Goal: Transaction & Acquisition: Purchase product/service

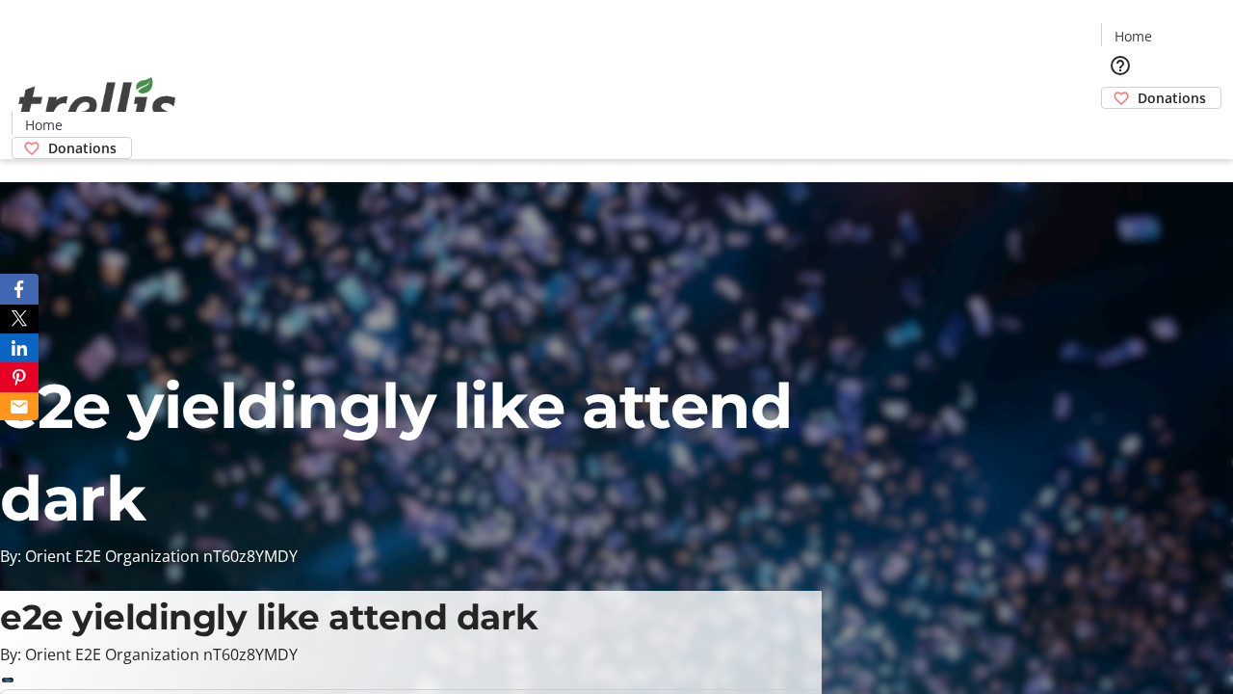
click at [1178, 29] on span "Sign Up" at bounding box center [1186, 26] width 56 height 23
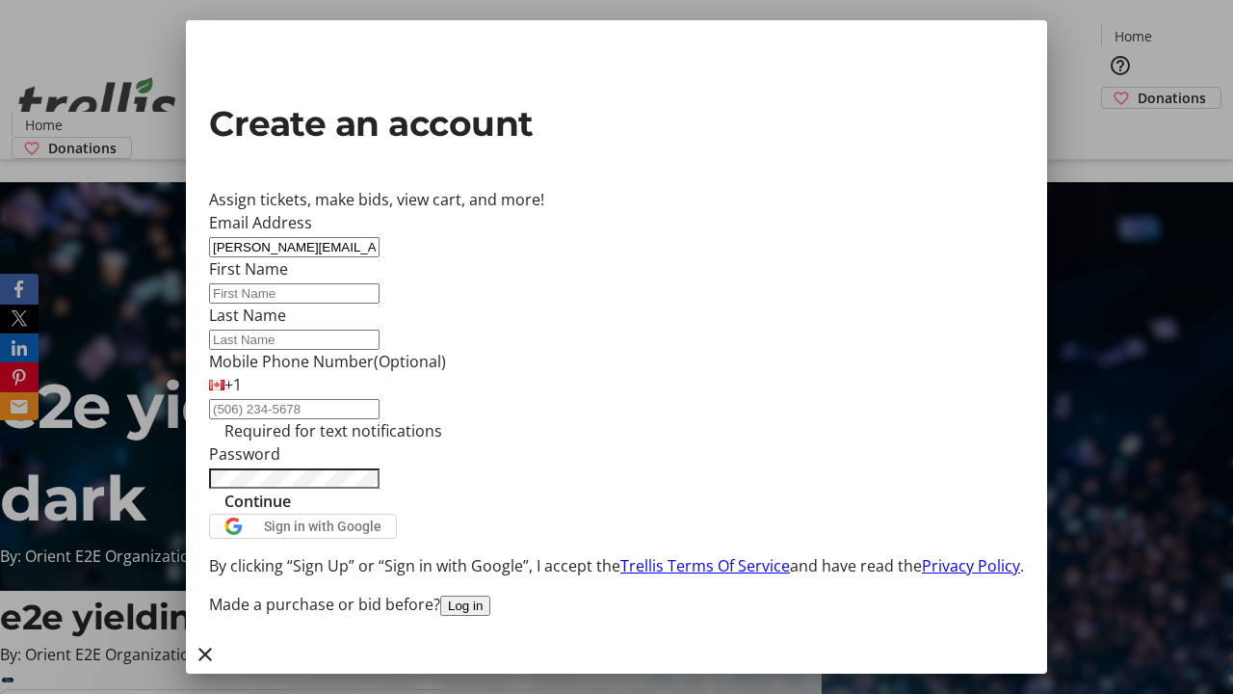
type input "[PERSON_NAME][EMAIL_ADDRESS][DOMAIN_NAME]"
type input "[PERSON_NAME]"
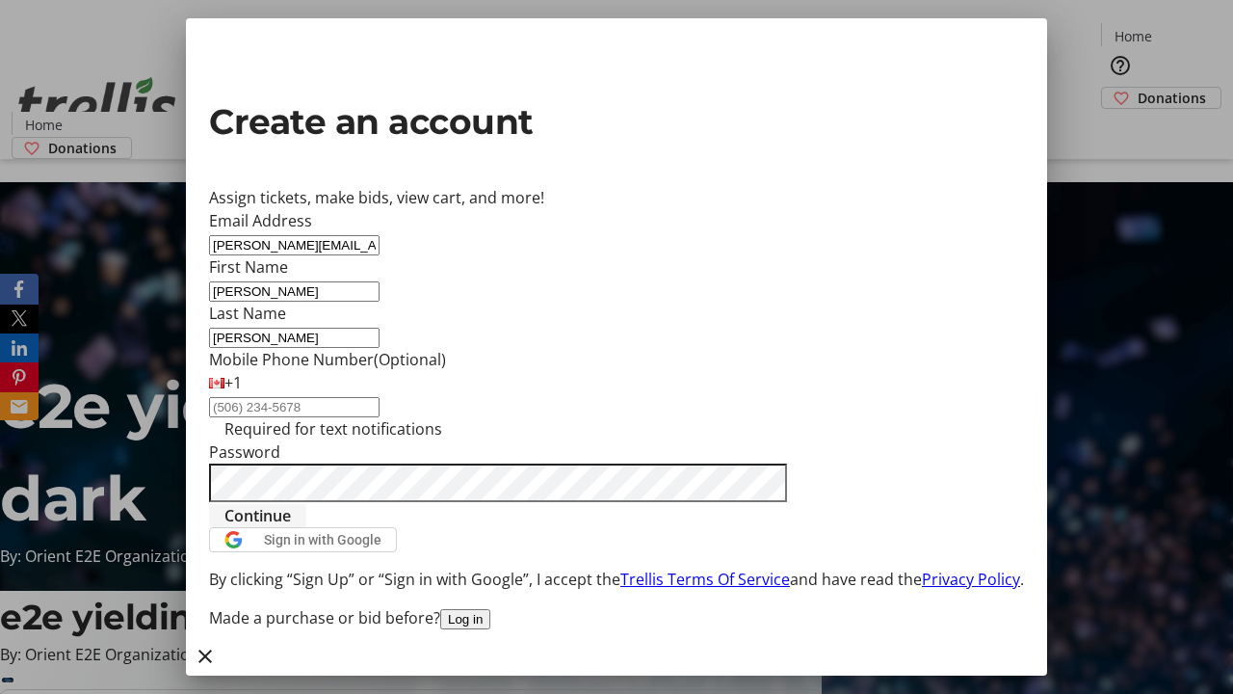
click at [291, 527] on span "Continue" at bounding box center [258, 515] width 66 height 23
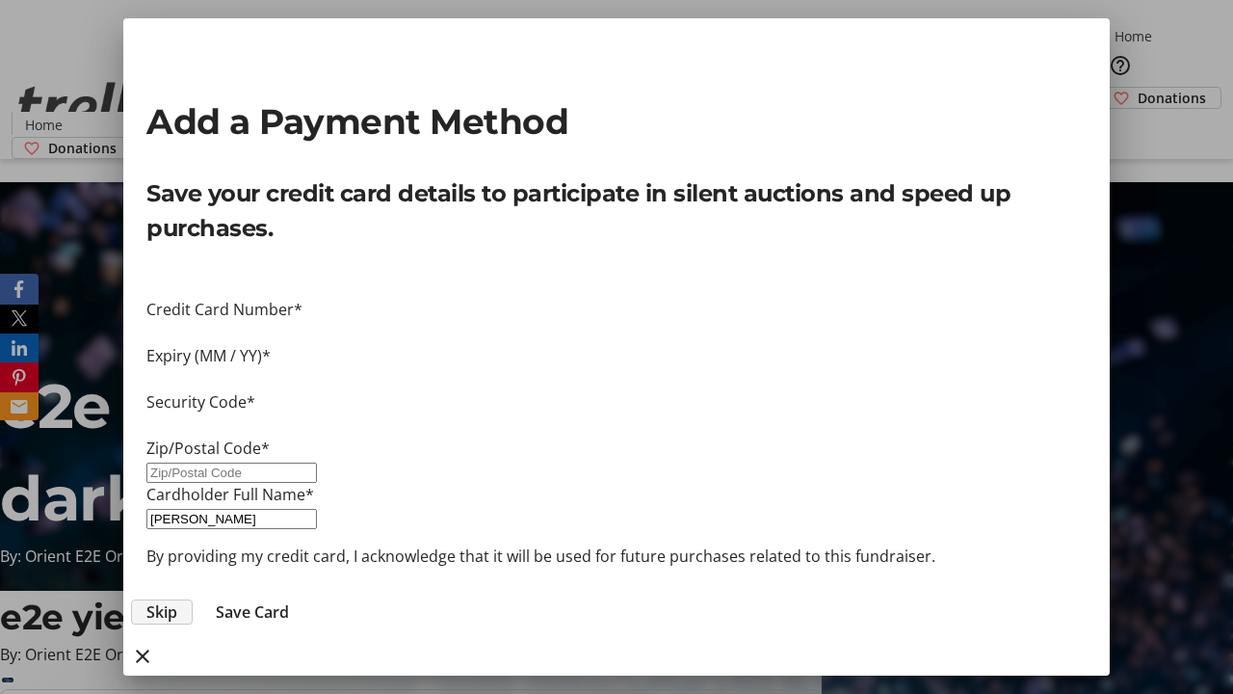
click at [177, 600] on span "Skip" at bounding box center [161, 611] width 31 height 23
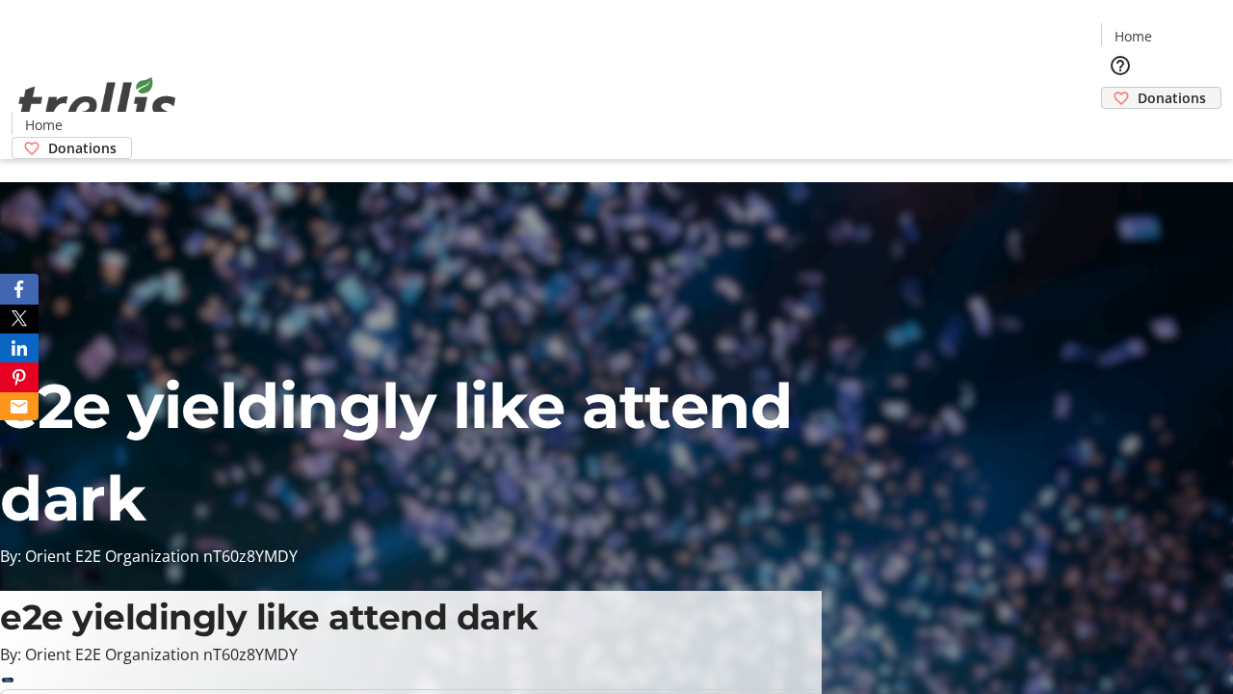
click at [1138, 88] on span "Donations" at bounding box center [1172, 98] width 68 height 20
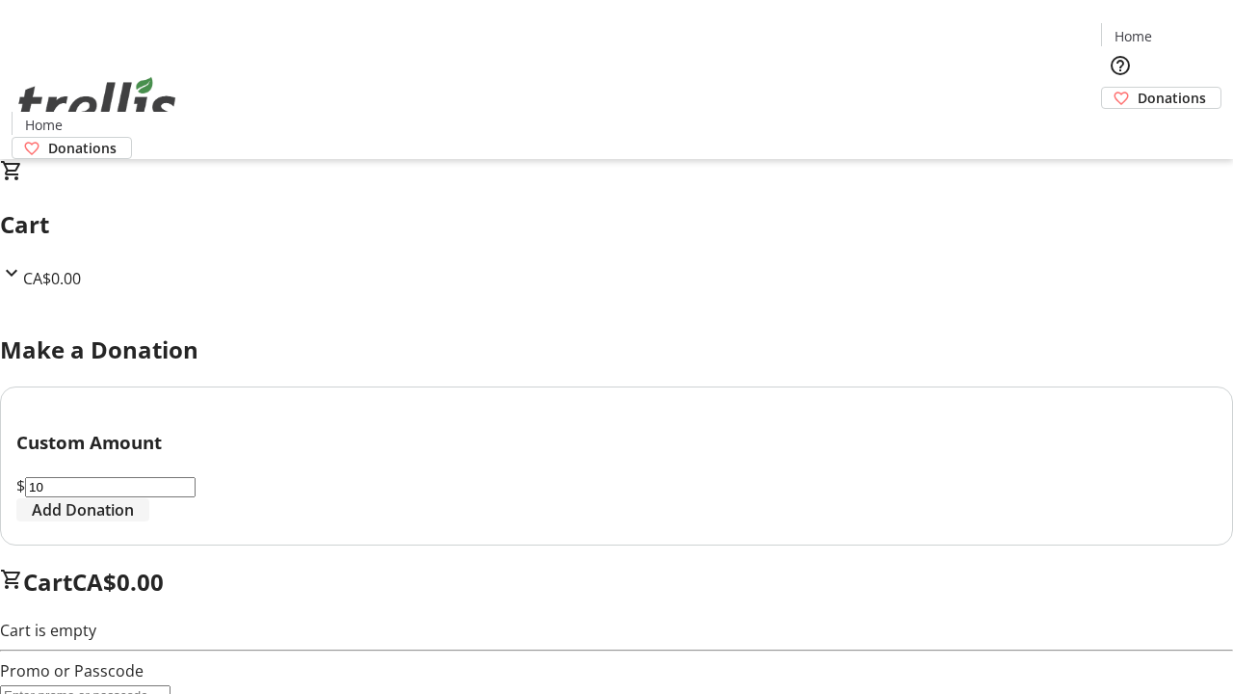
click at [134, 521] on span "Add Donation" at bounding box center [83, 509] width 102 height 23
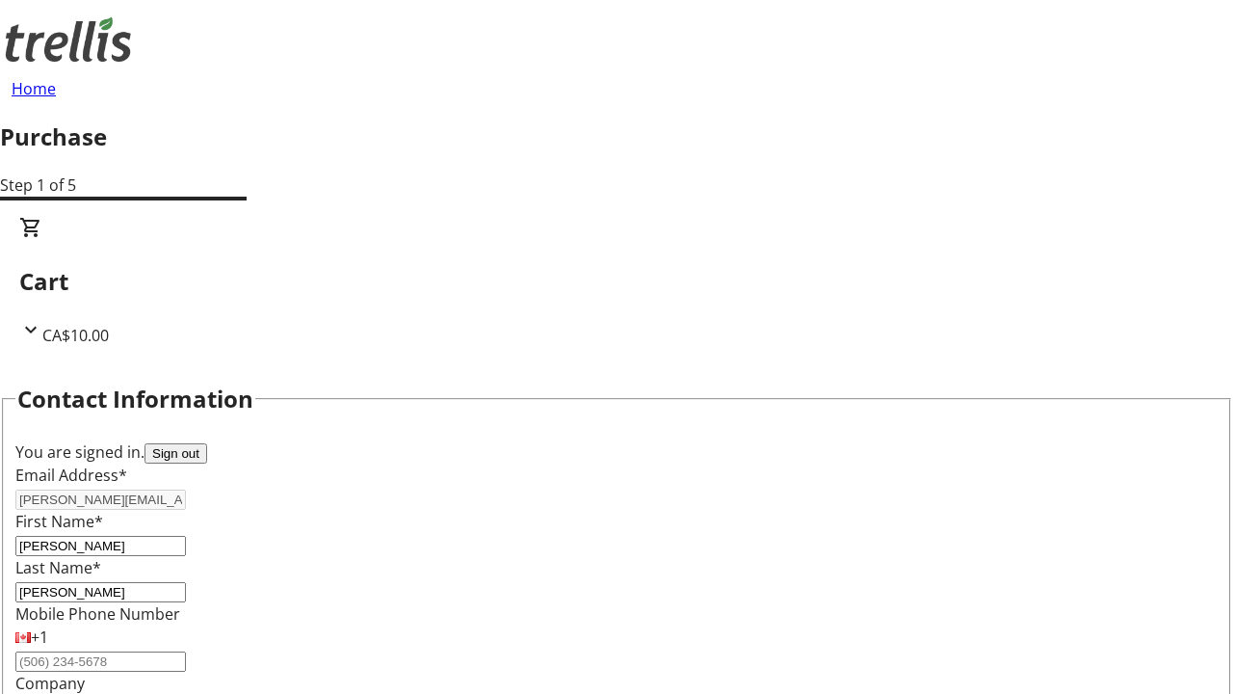
select select "CA"
type input "[STREET_ADDRESS][PERSON_NAME]"
type input "Kelowna"
select select "BC"
type input "Kelowna"
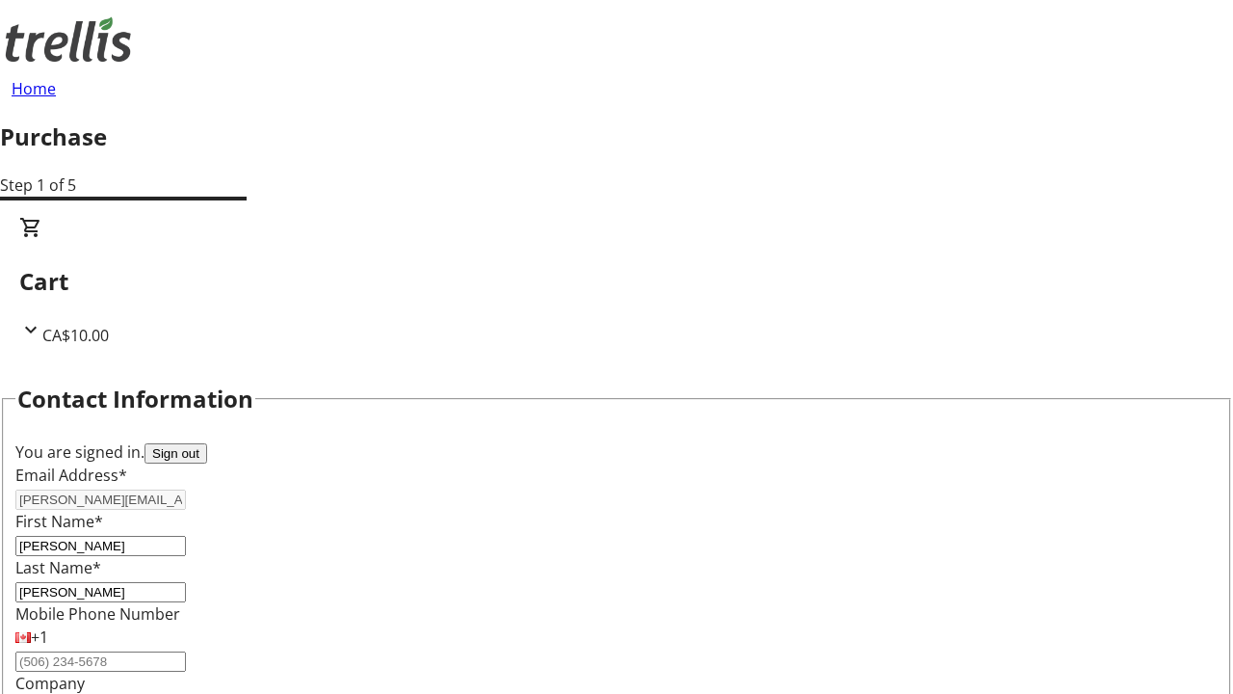
type input "V1Y 0C2"
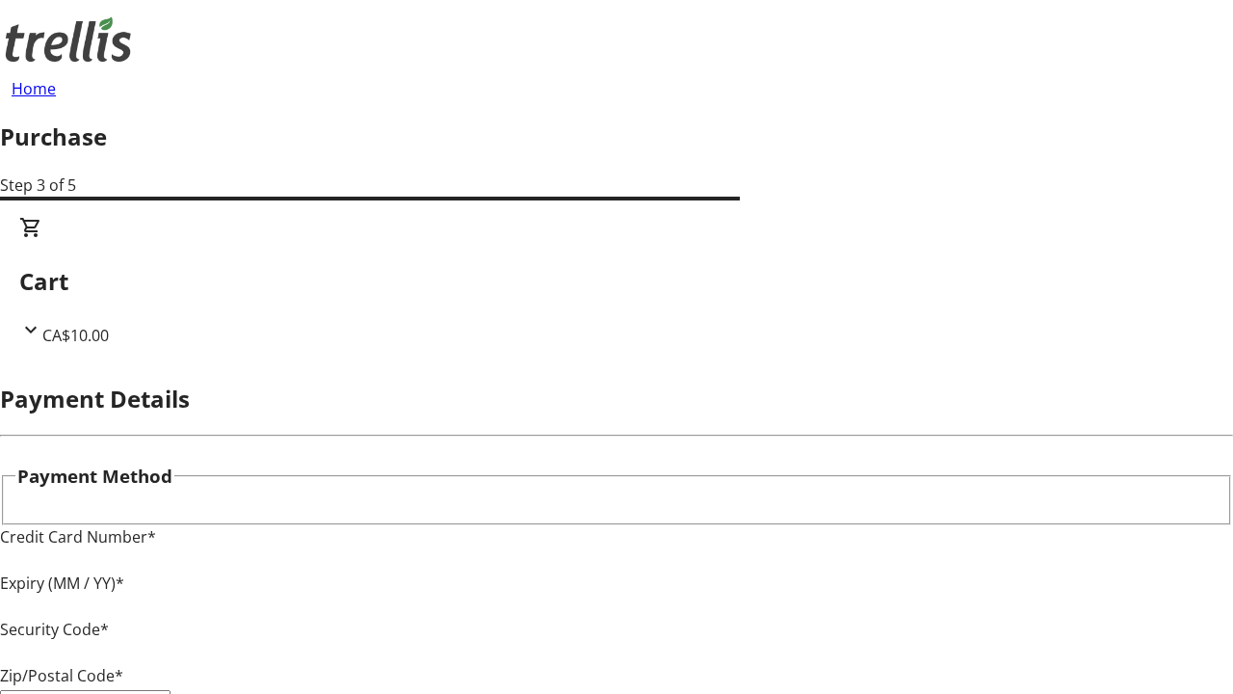
type input "V1Y 0C2"
